Goal: Information Seeking & Learning: Learn about a topic

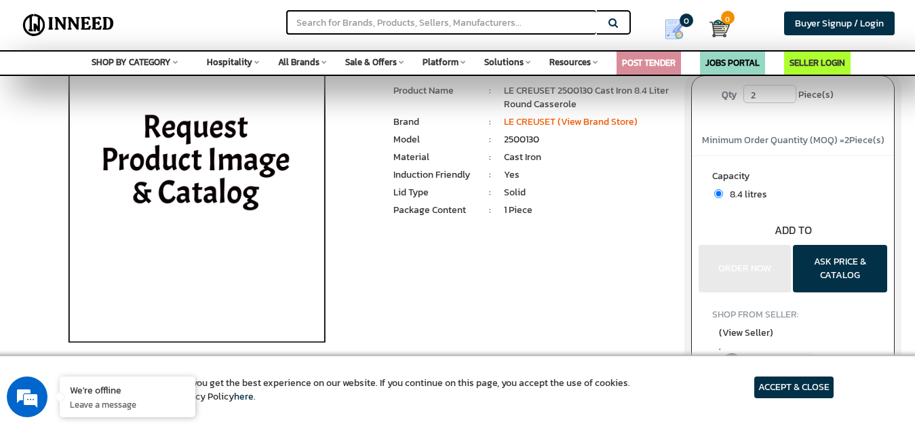
scroll to position [68, 0]
click at [474, 303] on div "LE CREUSET 2500130 Cast Iron 8.4 Liter Round Casserole MRP: ₹ 0.00 Unit Selling…" at bounding box center [457, 225] width 895 height 367
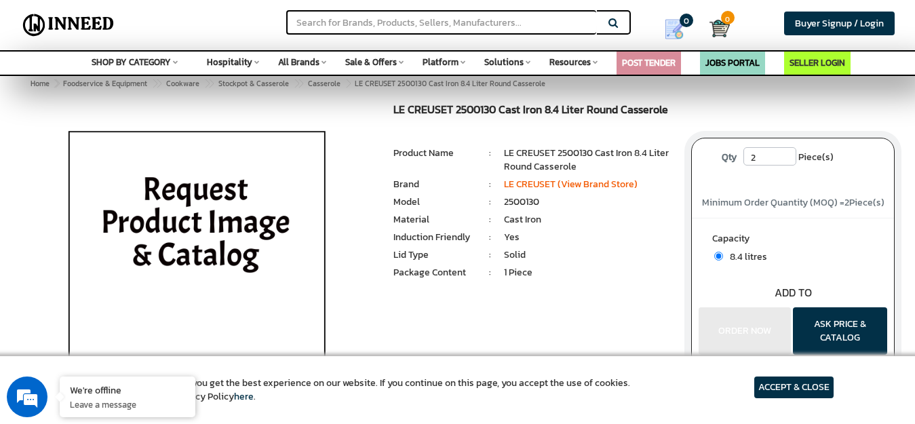
scroll to position [0, 0]
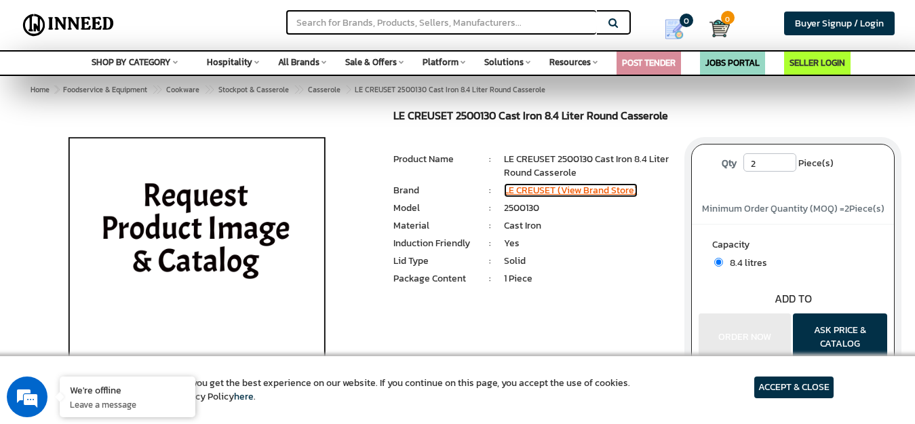
click at [571, 190] on link "LE CREUSET (View Brand Store)" at bounding box center [571, 190] width 134 height 14
